Goal: Task Accomplishment & Management: Complete application form

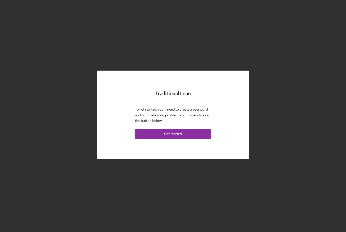
click at [200, 139] on button "Get Started" at bounding box center [173, 134] width 76 height 10
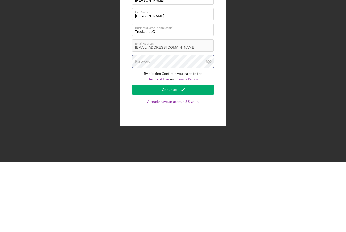
click at [175, 125] on div "Password" at bounding box center [172, 131] width 81 height 13
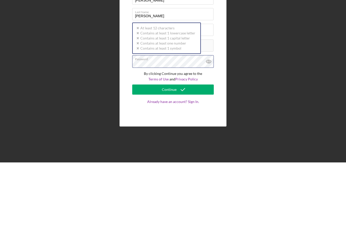
scroll to position [16, 0]
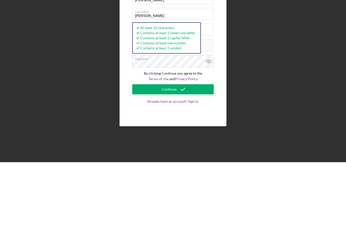
click at [200, 154] on button "Continue" at bounding box center [172, 159] width 81 height 10
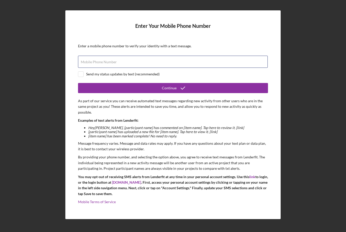
click at [161, 56] on div "Mobile Phone Number" at bounding box center [173, 62] width 190 height 13
type input "[PHONE_NUMBER]"
click at [163, 71] on div "Send my status updates by text (recommended)" at bounding box center [173, 74] width 190 height 6
checkbox input "true"
click at [174, 83] on div "Continue" at bounding box center [169, 88] width 15 height 10
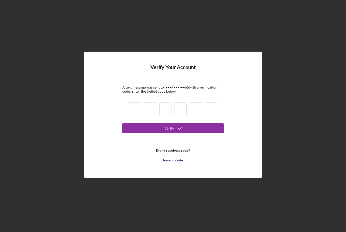
click at [134, 102] on input at bounding box center [135, 108] width 12 height 13
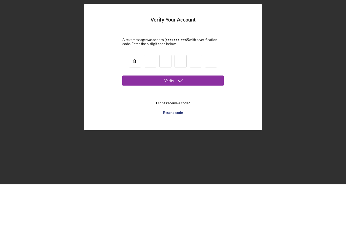
type input "8"
type input "1"
type input "5"
type input "7"
type input "6"
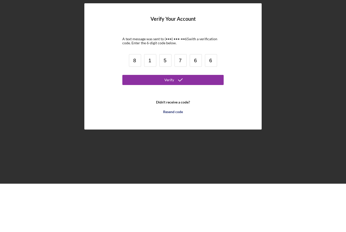
type input "6"
click at [200, 123] on button "Verify" at bounding box center [172, 128] width 101 height 10
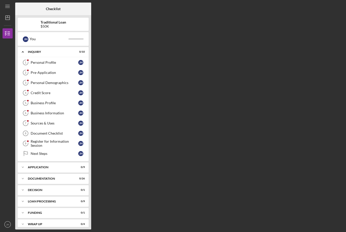
click at [28, 166] on div "Application" at bounding box center [50, 167] width 44 height 3
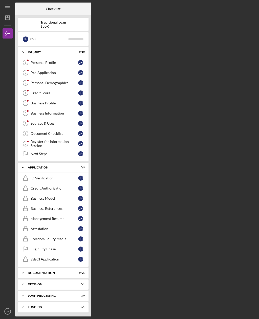
click at [54, 62] on div "Personal Profile" at bounding box center [55, 62] width 48 height 4
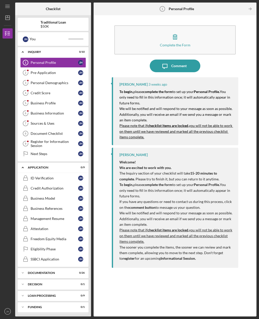
click at [197, 25] on button "Complete the Form Form" at bounding box center [174, 39] width 121 height 29
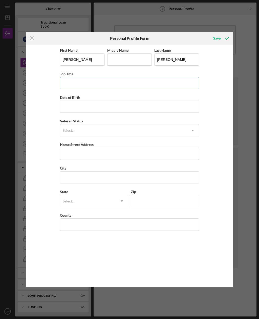
click at [124, 84] on input "Job Title" at bounding box center [129, 83] width 139 height 12
type input "Owner"
click at [99, 107] on input "Date of Birth" at bounding box center [129, 106] width 139 height 12
type input "[DATE]"
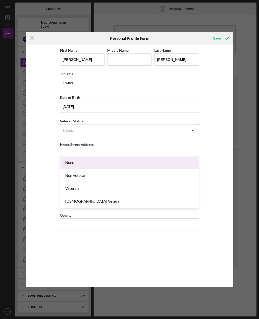
click at [76, 156] on div "None" at bounding box center [129, 162] width 139 height 13
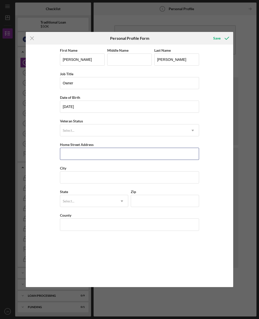
click at [102, 158] on input "Home Street Address" at bounding box center [129, 153] width 139 height 12
type input "[STREET_ADDRESS]"
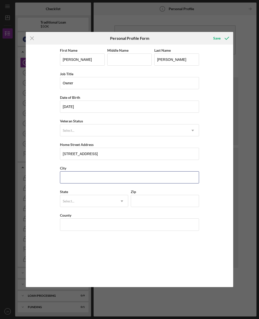
click at [94, 183] on input "City" at bounding box center [129, 177] width 139 height 12
type input "Columbus"
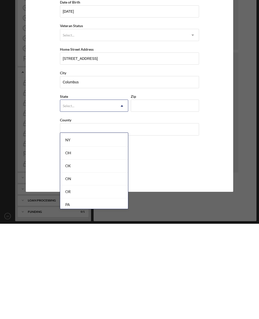
scroll to position [645, 0]
click at [81, 232] on div "OH" at bounding box center [94, 259] width 68 height 13
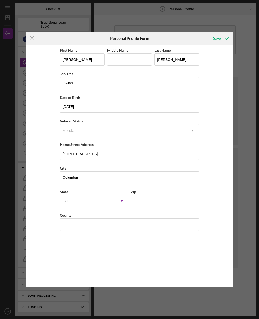
click at [160, 203] on input "Zip" at bounding box center [165, 201] width 68 height 12
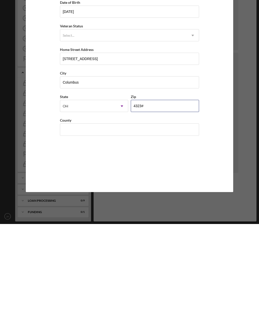
type input "43230"
click at [113, 218] on input "County" at bounding box center [129, 224] width 139 height 12
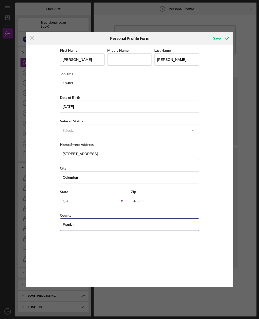
scroll to position [0, 0]
type input "Franklin"
click at [217, 38] on div "Save" at bounding box center [216, 38] width 7 height 10
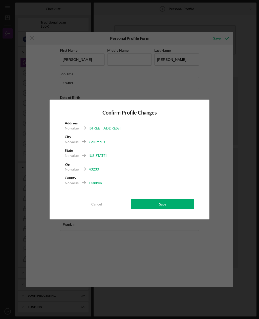
click at [161, 205] on div "Save" at bounding box center [162, 204] width 7 height 10
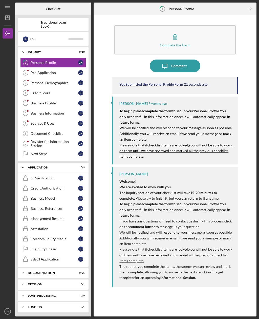
click at [196, 26] on button "Complete the Form Form" at bounding box center [174, 39] width 121 height 29
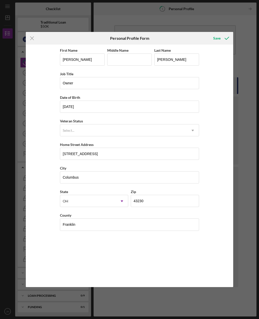
click at [225, 38] on polyline "submit" at bounding box center [227, 38] width 4 height 3
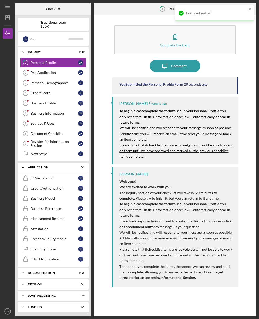
click at [55, 71] on div "Pre-Application" at bounding box center [55, 73] width 48 height 4
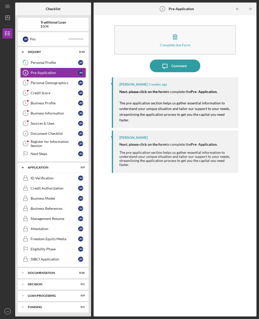
click at [196, 27] on button "Complete the Form Form" at bounding box center [174, 39] width 121 height 29
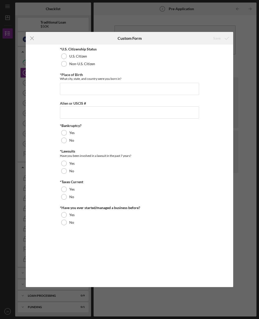
click at [68, 55] on div "U.S. Citizen" at bounding box center [129, 56] width 139 height 8
click at [126, 91] on input "*Place of Birth" at bounding box center [129, 89] width 139 height 12
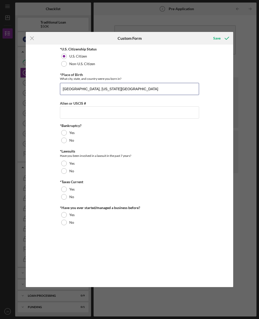
type input "[GEOGRAPHIC_DATA], [US_STATE][GEOGRAPHIC_DATA]"
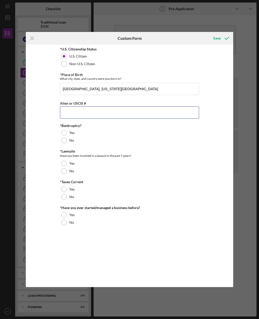
click at [110, 113] on input "Alien or USCIS #" at bounding box center [129, 112] width 139 height 12
click at [66, 140] on div at bounding box center [64, 140] width 6 height 6
click at [68, 172] on div "No" at bounding box center [129, 171] width 139 height 8
click at [66, 198] on div at bounding box center [64, 197] width 6 height 6
click at [68, 189] on div "Yes" at bounding box center [129, 189] width 139 height 8
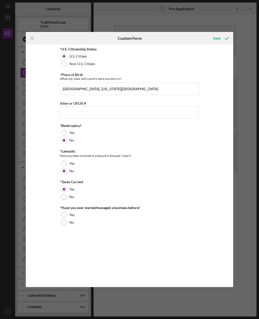
click at [68, 215] on div "Yes" at bounding box center [129, 215] width 139 height 8
click at [218, 36] on div "Save" at bounding box center [216, 38] width 7 height 10
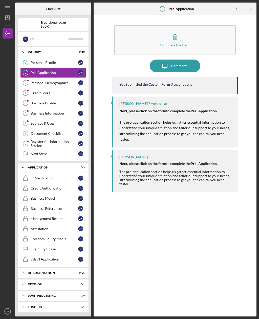
click at [62, 81] on div "Personal Demographics" at bounding box center [55, 83] width 48 height 4
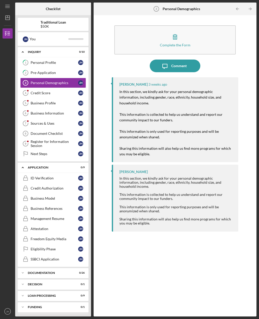
click at [179, 43] on div "Complete the Form" at bounding box center [175, 45] width 31 height 4
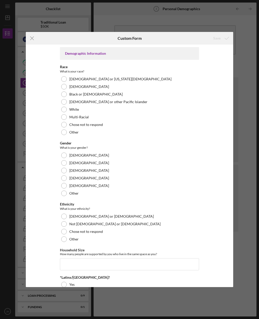
click at [67, 94] on div at bounding box center [64, 94] width 6 height 6
click at [64, 164] on div at bounding box center [64, 163] width 6 height 6
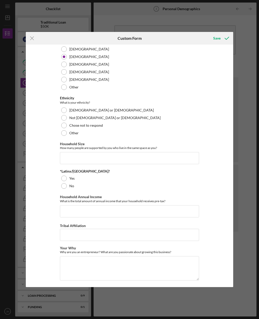
scroll to position [107, 0]
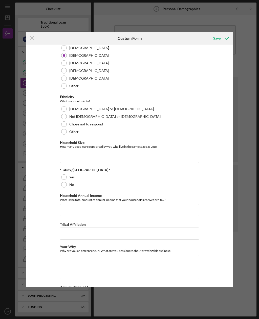
click at [64, 117] on div at bounding box center [64, 117] width 6 height 6
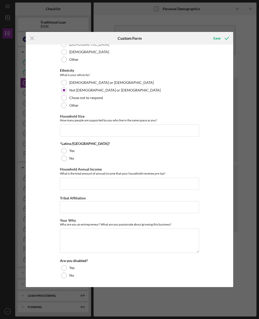
scroll to position [135, 0]
click at [148, 133] on input "Household Size" at bounding box center [129, 130] width 139 height 12
type input "2"
click at [65, 158] on div at bounding box center [64, 158] width 6 height 6
click at [116, 180] on input "Household Annual Income" at bounding box center [129, 183] width 139 height 12
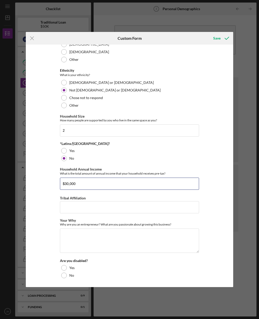
type input "$300,000"
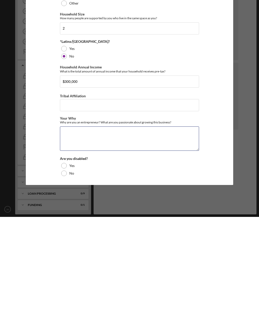
click at [76, 228] on textarea "Your Why" at bounding box center [129, 240] width 139 height 24
type textarea "I believe that there is no other vision like mines. So I have to have my own bu…"
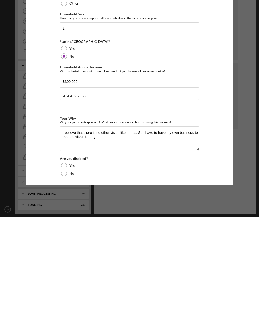
click at [62, 232] on div "No" at bounding box center [129, 275] width 139 height 8
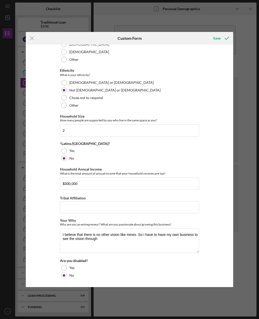
click at [221, 39] on icon "submit" at bounding box center [227, 38] width 13 height 13
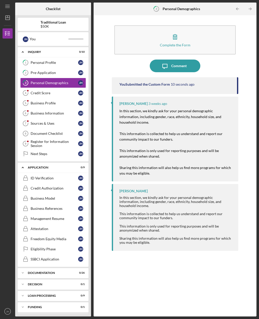
click at [32, 87] on icon "Credit Score 4" at bounding box center [25, 93] width 13 height 13
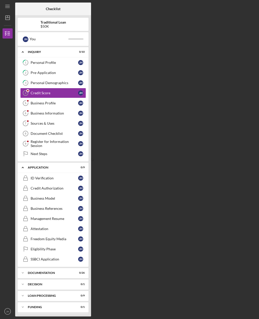
click at [10, 11] on icon "Icon/Dashboard" at bounding box center [7, 17] width 13 height 13
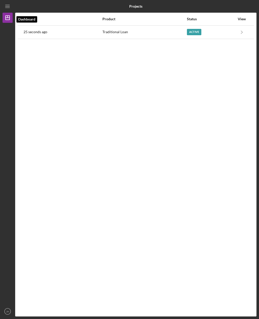
click at [8, 11] on icon "Icon/Dashboard" at bounding box center [7, 17] width 13 height 13
click at [9, 16] on polygon "button" at bounding box center [8, 18] width 4 height 4
click at [9, 11] on icon "Icon/Dashboard" at bounding box center [7, 17] width 13 height 13
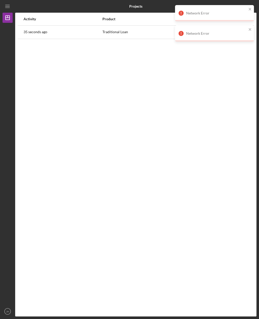
click at [10, 11] on icon "Icon/Dashboard" at bounding box center [7, 17] width 13 height 13
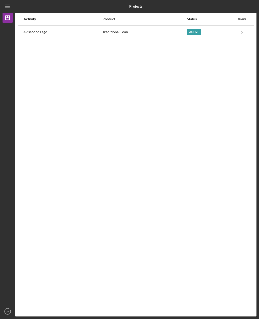
click at [242, 26] on icon "Icon/Navigate" at bounding box center [241, 31] width 11 height 11
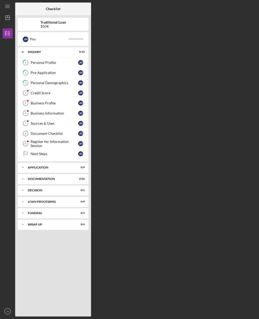
click at [49, 91] on div "Credit Score" at bounding box center [55, 93] width 48 height 4
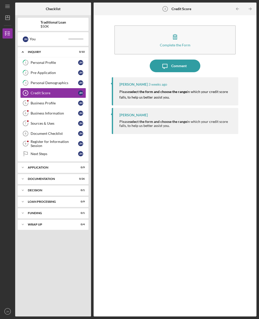
click at [184, 26] on button "Complete the Form Form" at bounding box center [174, 39] width 121 height 29
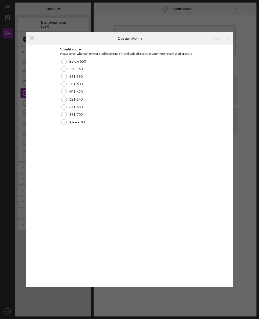
click at [65, 115] on div at bounding box center [64, 115] width 6 height 6
click at [221, 38] on icon "submit" at bounding box center [227, 38] width 13 height 13
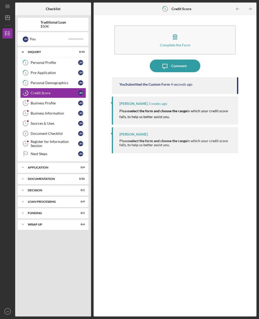
click at [55, 98] on link "Business Profile 5 Business Profile [PERSON_NAME]" at bounding box center [53, 103] width 66 height 10
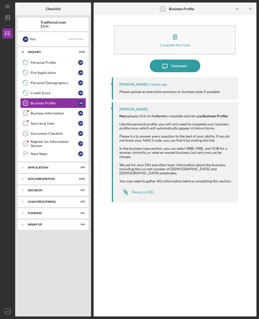
click at [179, 59] on div "Comment" at bounding box center [178, 65] width 15 height 13
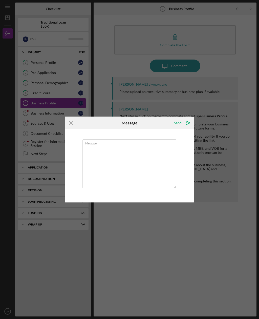
click at [74, 120] on icon "Icon/Menu Close" at bounding box center [71, 122] width 13 height 13
